Goal: Information Seeking & Learning: Learn about a topic

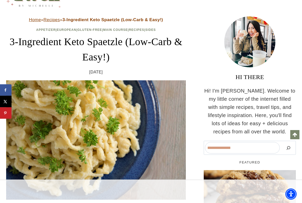
scroll to position [95, 0]
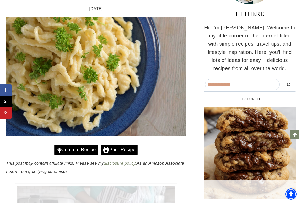
click at [82, 137] on img at bounding box center [95, 77] width 179 height 120
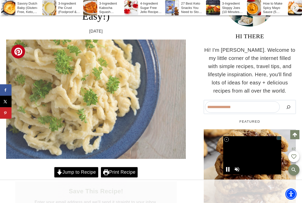
scroll to position [0, 0]
click at [76, 168] on link "Jump to Recipe" at bounding box center [76, 172] width 44 height 10
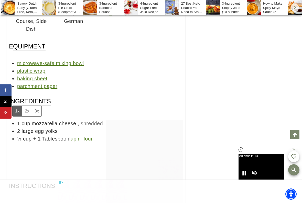
click at [87, 136] on link "lupin flour" at bounding box center [80, 139] width 23 height 6
